Goal: Check status: Check status

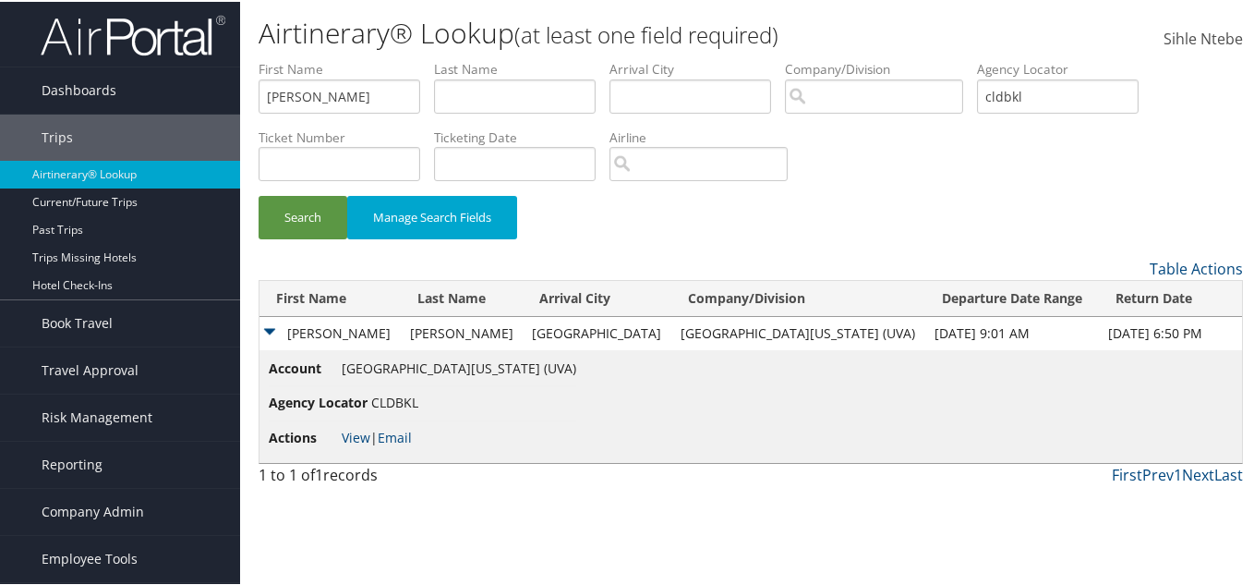
type input "Aaron"
click at [515, 95] on input "text" at bounding box center [515, 95] width 162 height 34
paste input "Schneider"
type input "Schneider"
drag, startPoint x: 1104, startPoint y: 95, endPoint x: 899, endPoint y: 106, distance: 205.3
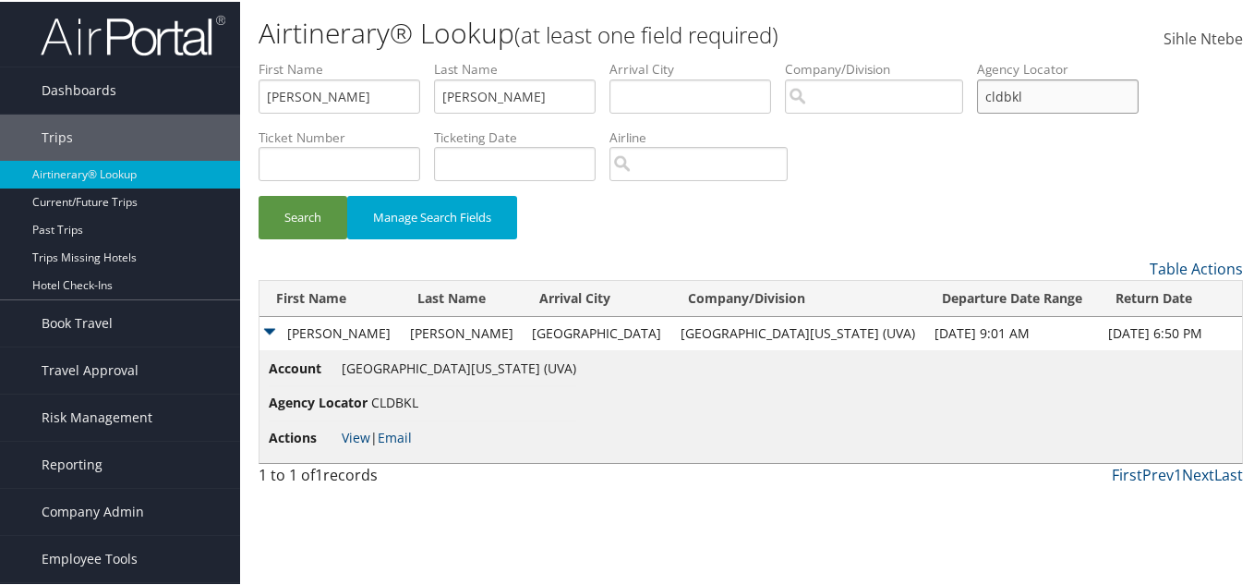
click at [899, 58] on ul "First Name Aaron Last Name Schneider Departure City Arrival City Company/Divisi…" at bounding box center [751, 58] width 984 height 0
drag, startPoint x: 332, startPoint y: 210, endPoint x: 322, endPoint y: 211, distance: 9.3
click at [329, 210] on button "Search" at bounding box center [303, 215] width 89 height 43
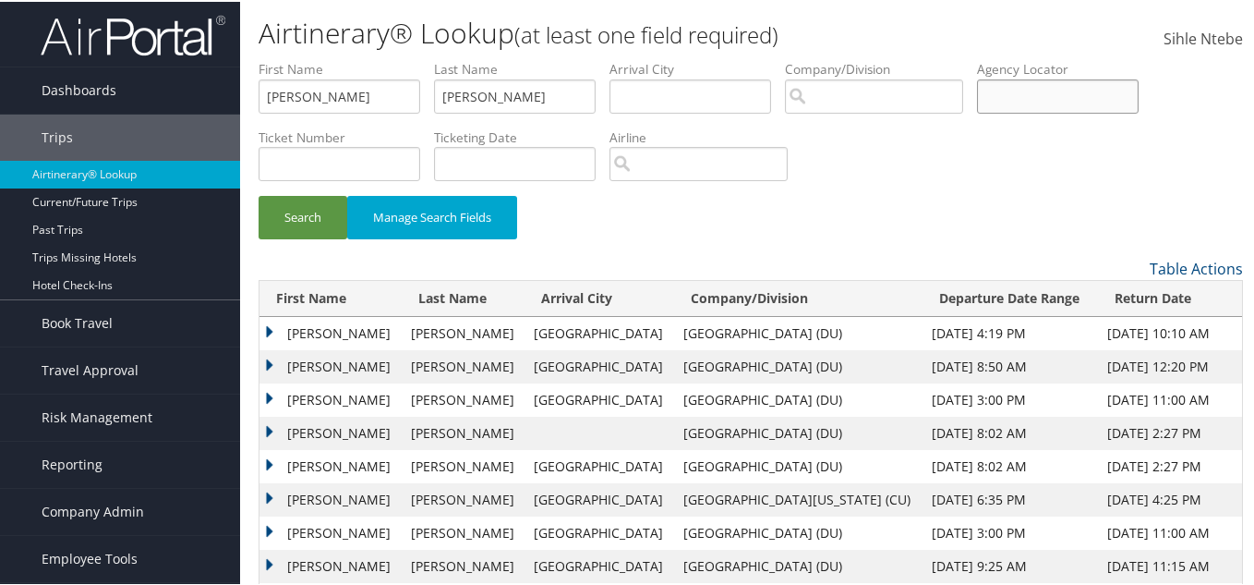
click at [1051, 102] on input "text" at bounding box center [1058, 95] width 162 height 34
paste input "CGV1CC"
type input "CGV1CC"
drag, startPoint x: 389, startPoint y: 98, endPoint x: 355, endPoint y: 92, distance: 34.6
click at [355, 58] on ul "First Name Aaron Last Name Schneider Departure City Arrival City Company/Divisi…" at bounding box center [751, 58] width 984 height 0
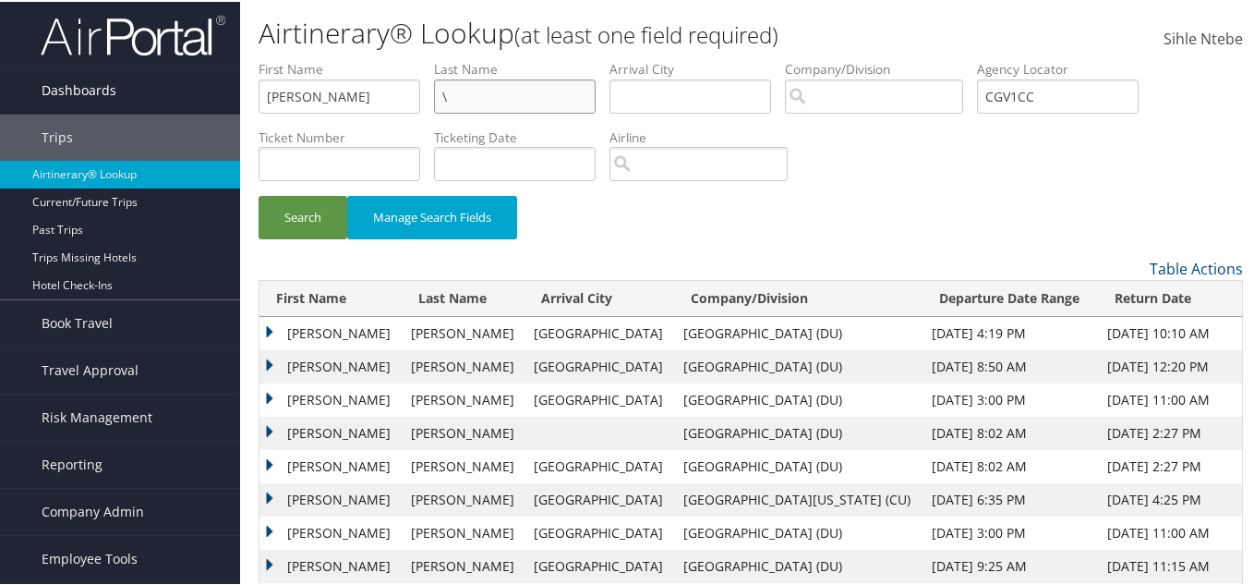
type input "\"
drag, startPoint x: 184, startPoint y: 100, endPoint x: 142, endPoint y: 100, distance: 41.6
click at [142, 100] on div "Dashboards AirPortal 360™ (Manager) AirPortal 360™ (Agent) My Travel Dashboard …" at bounding box center [630, 340] width 1261 height 680
type input "\"
click at [442, 58] on ul "First Name \ Last Name \ Departure City Arrival City Company/Division Airport/C…" at bounding box center [751, 58] width 984 height 0
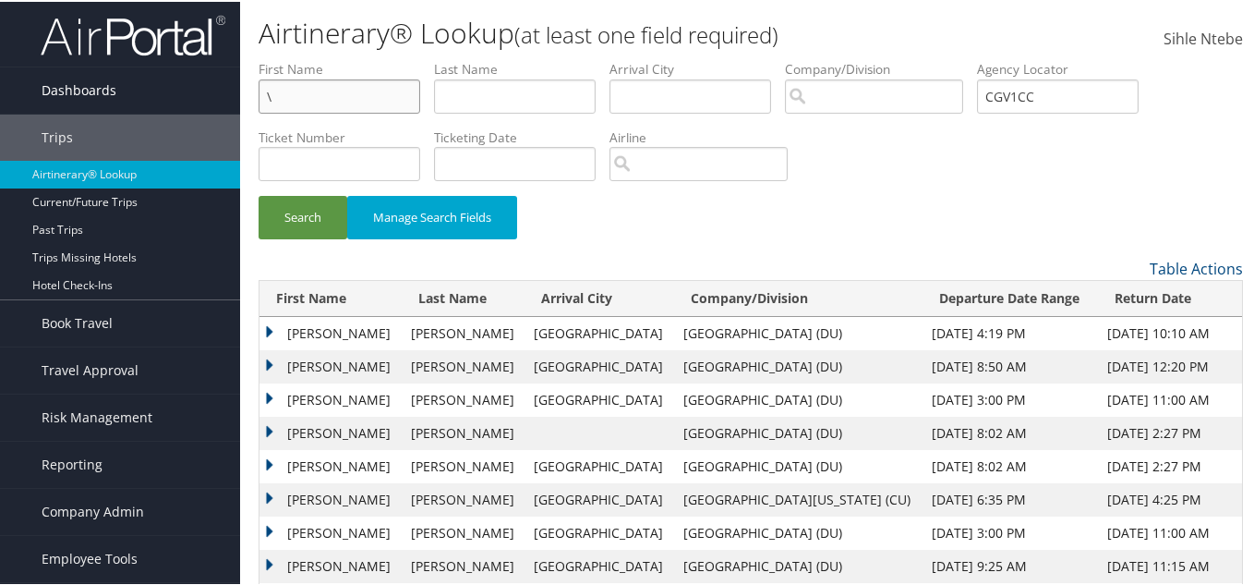
drag, startPoint x: 323, startPoint y: 102, endPoint x: 179, endPoint y: 102, distance: 144.1
click at [179, 102] on div "Dashboards AirPortal 360™ (Manager) AirPortal 360™ (Agent) My Travel Dashboard …" at bounding box center [630, 340] width 1261 height 680
click at [286, 205] on button "Search" at bounding box center [303, 215] width 89 height 43
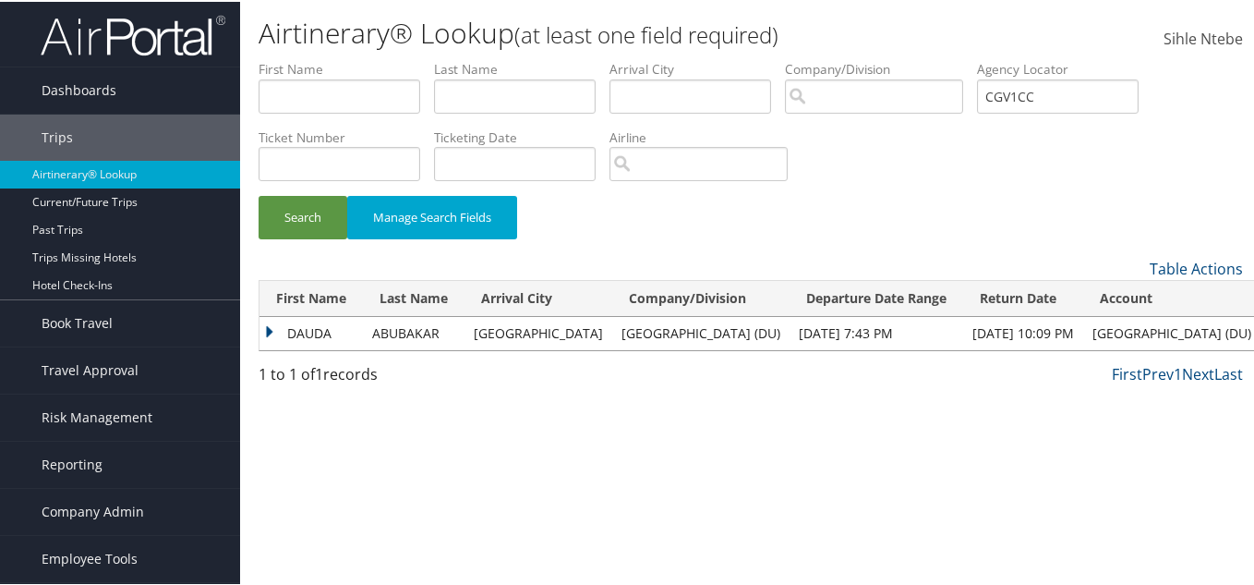
drag, startPoint x: 266, startPoint y: 326, endPoint x: 273, endPoint y: 333, distance: 10.4
click at [266, 326] on td "DAUDA" at bounding box center [310, 331] width 103 height 33
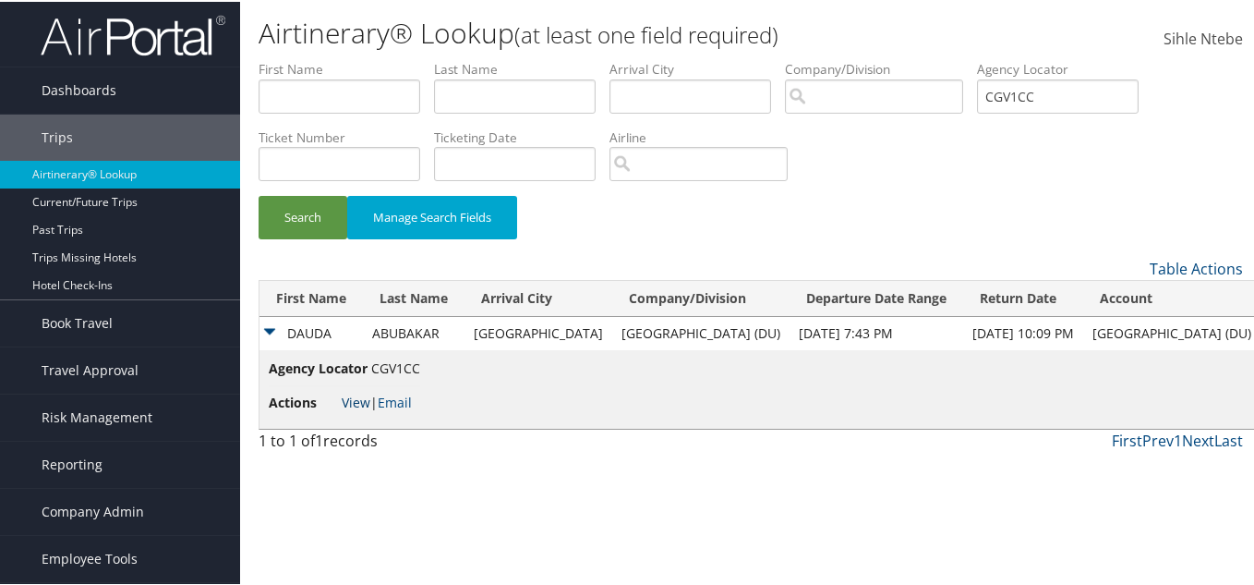
click at [359, 396] on link "View" at bounding box center [356, 401] width 29 height 18
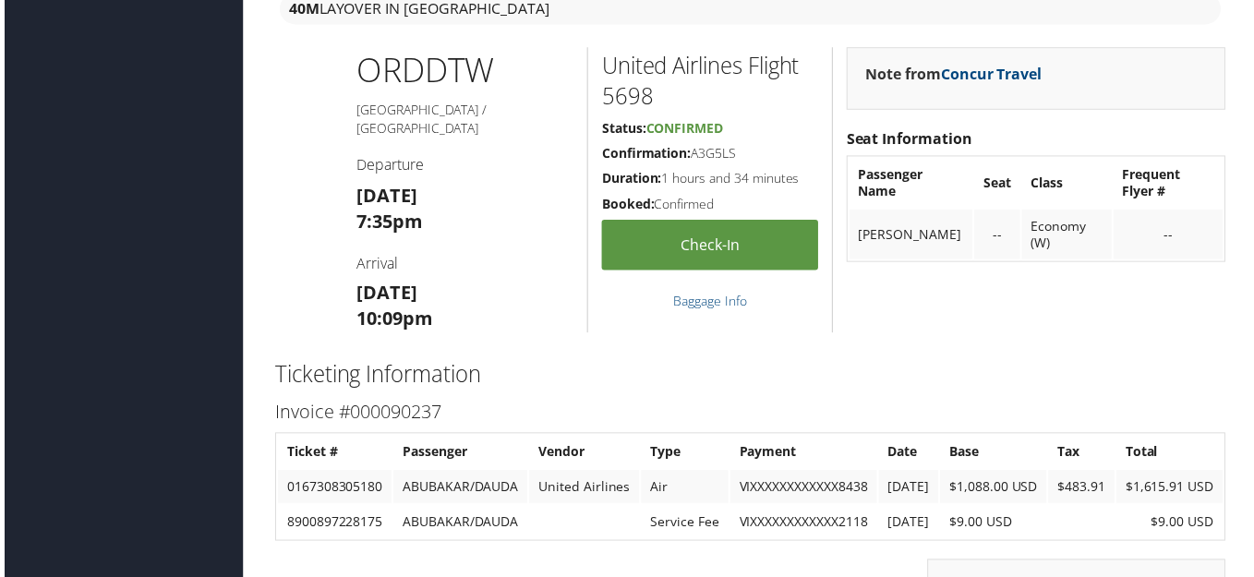
scroll to position [2493, 0]
